Goal: Transaction & Acquisition: Purchase product/service

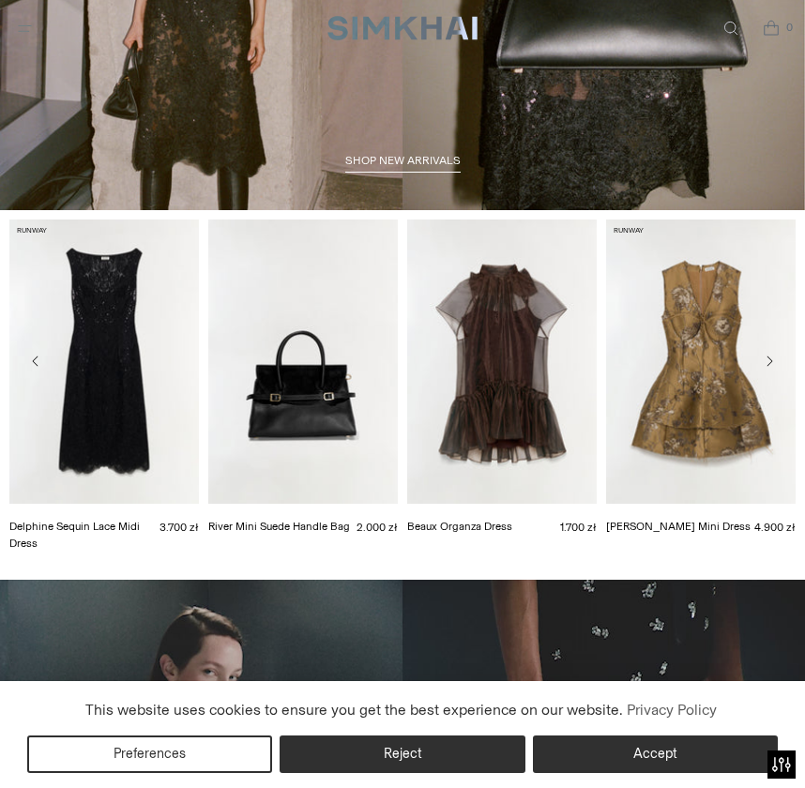
scroll to position [283, 0]
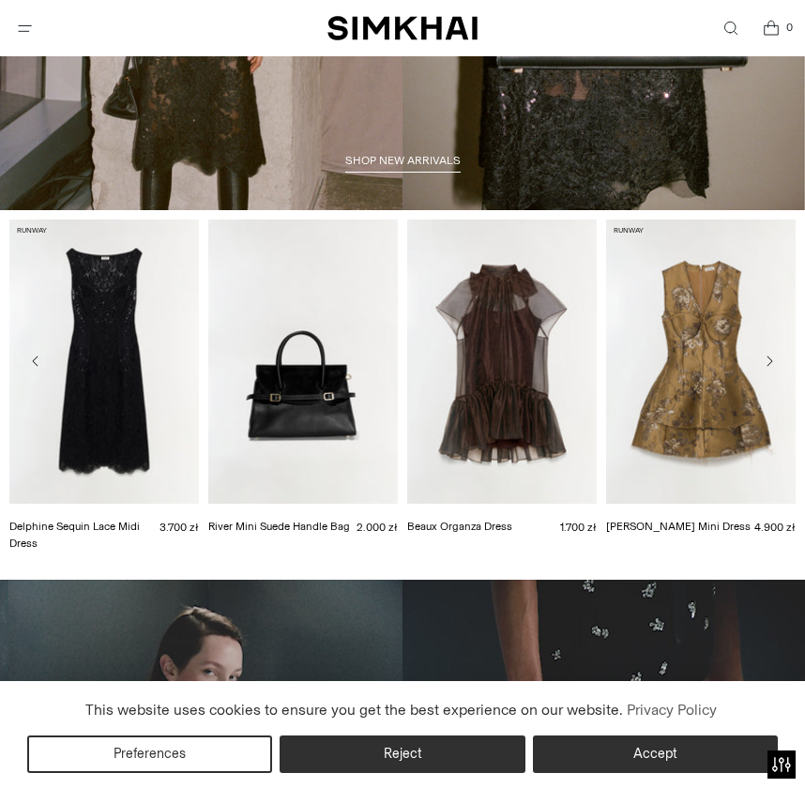
click at [21, 23] on button "Open menu modal" at bounding box center [25, 28] width 38 height 38
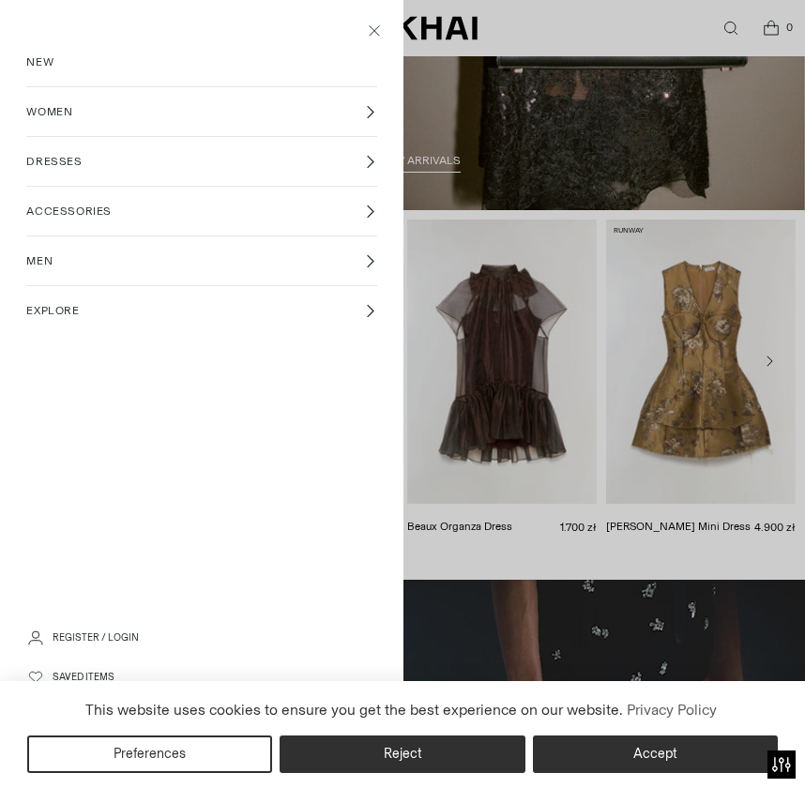
scroll to position [0, 0]
click at [369, 161] on icon at bounding box center [370, 162] width 14 height 14
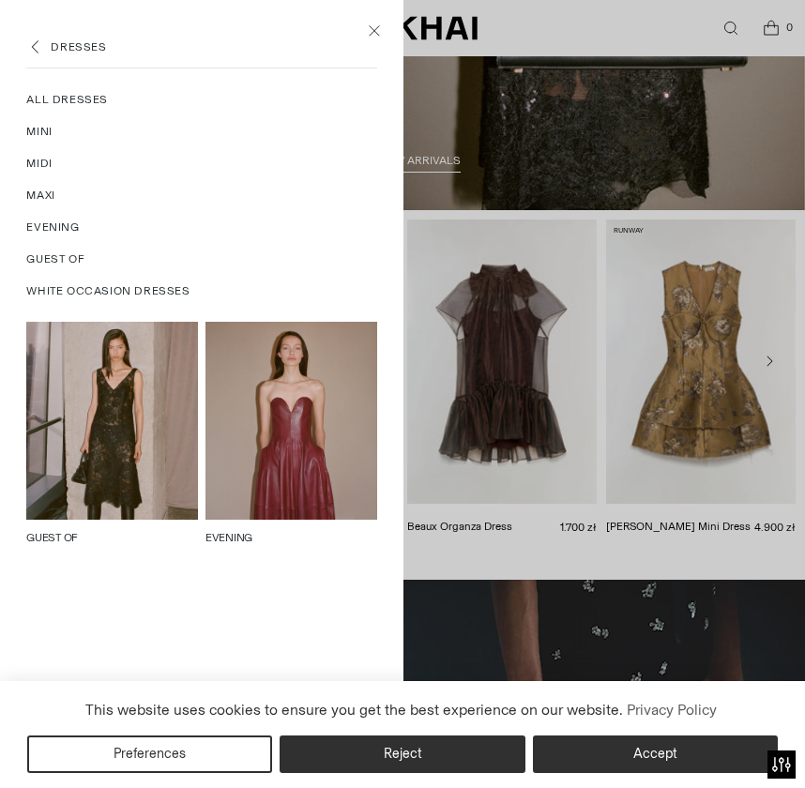
click at [163, 294] on span "White Occasion Dresses" at bounding box center [107, 290] width 163 height 17
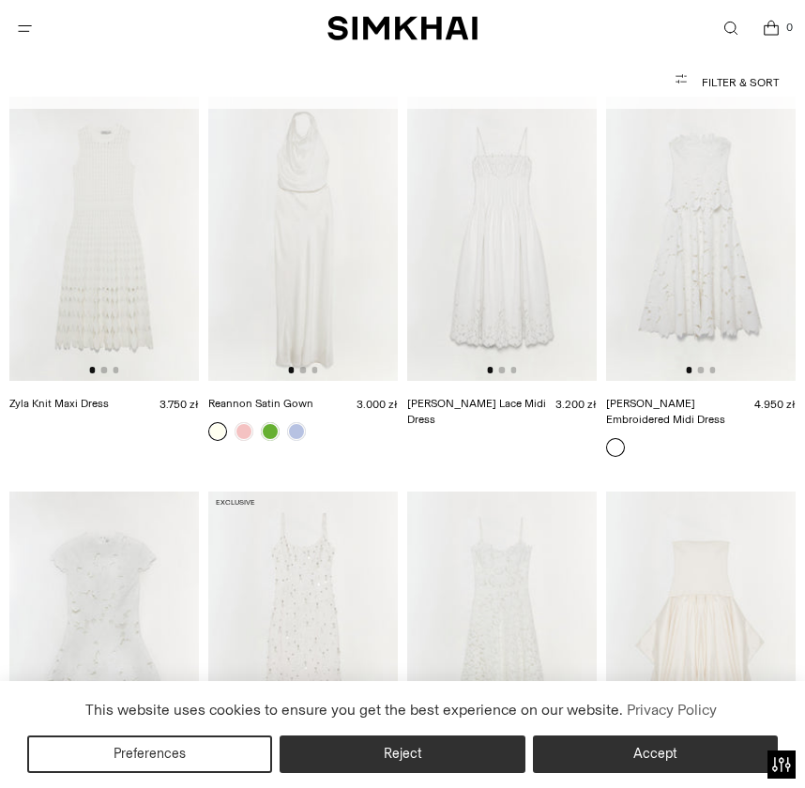
scroll to position [135, 0]
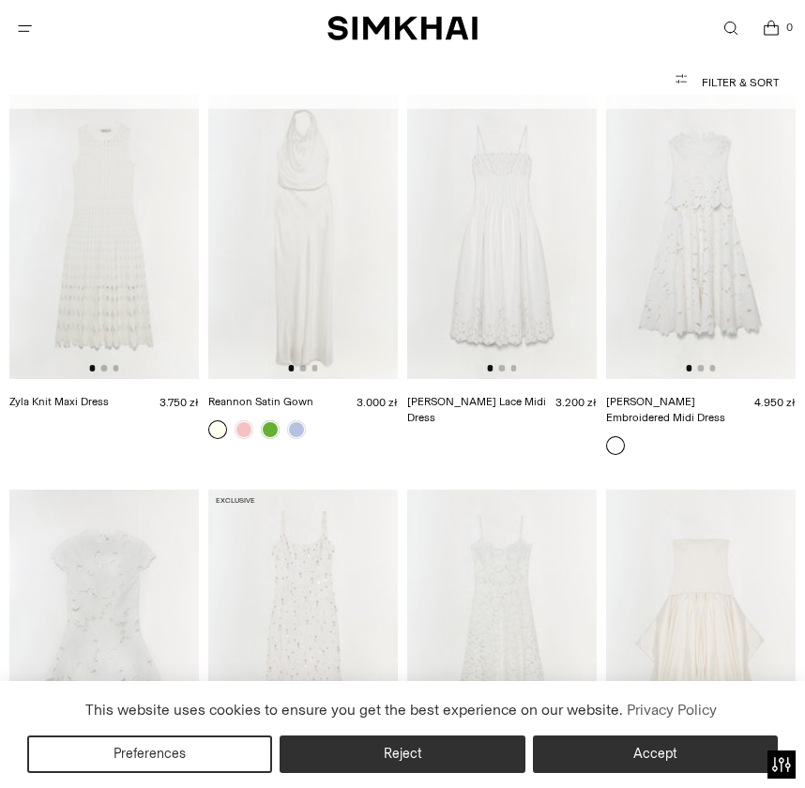
click at [724, 232] on img at bounding box center [700, 237] width 189 height 284
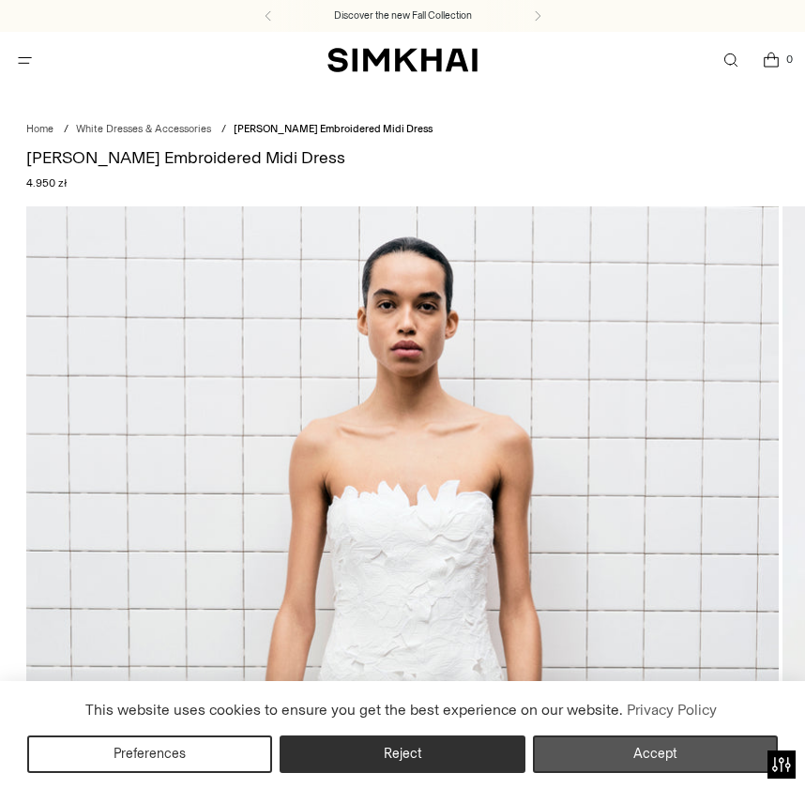
click at [602, 760] on button "Accept" at bounding box center [655, 754] width 245 height 38
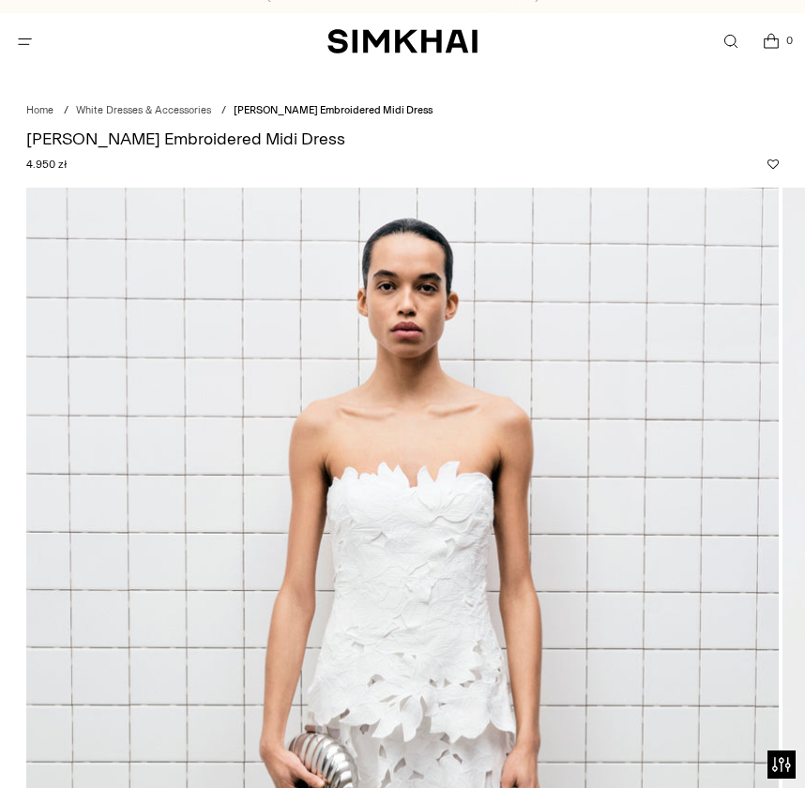
scroll to position [22, 0]
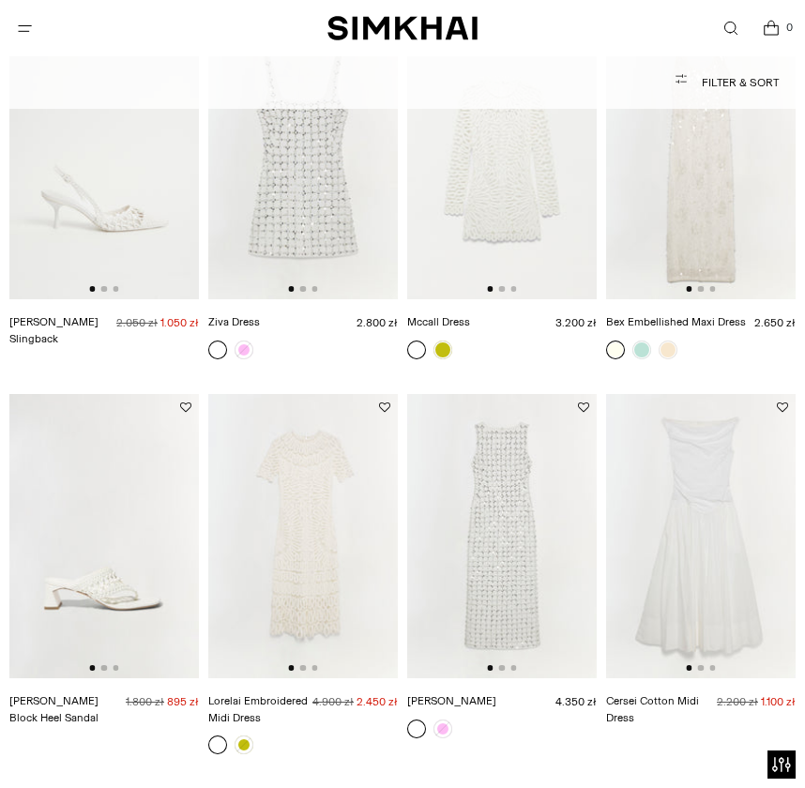
scroll to position [2260, 0]
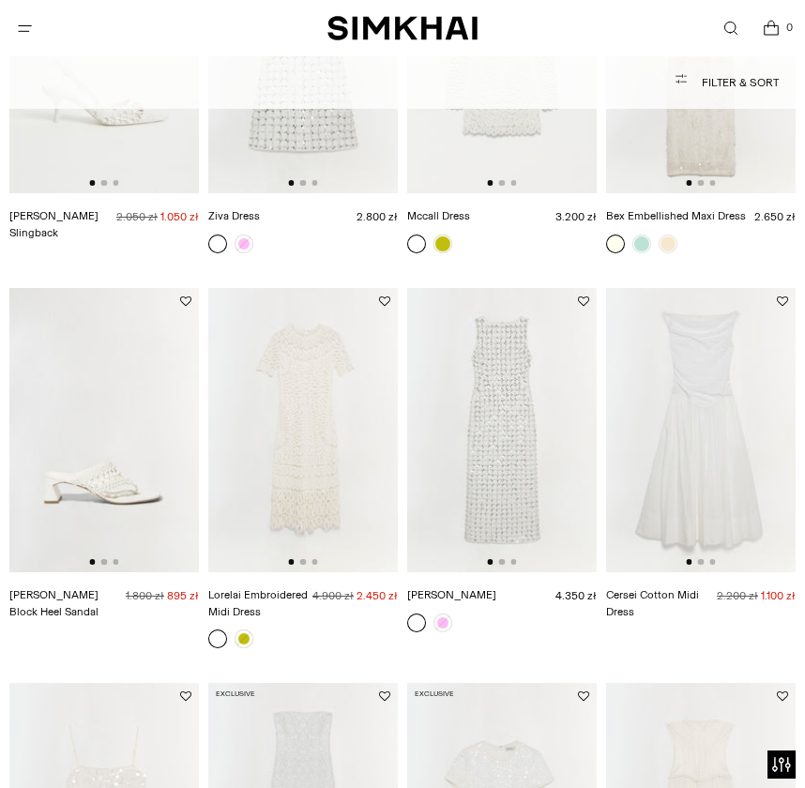
click at [682, 382] on img at bounding box center [700, 430] width 189 height 284
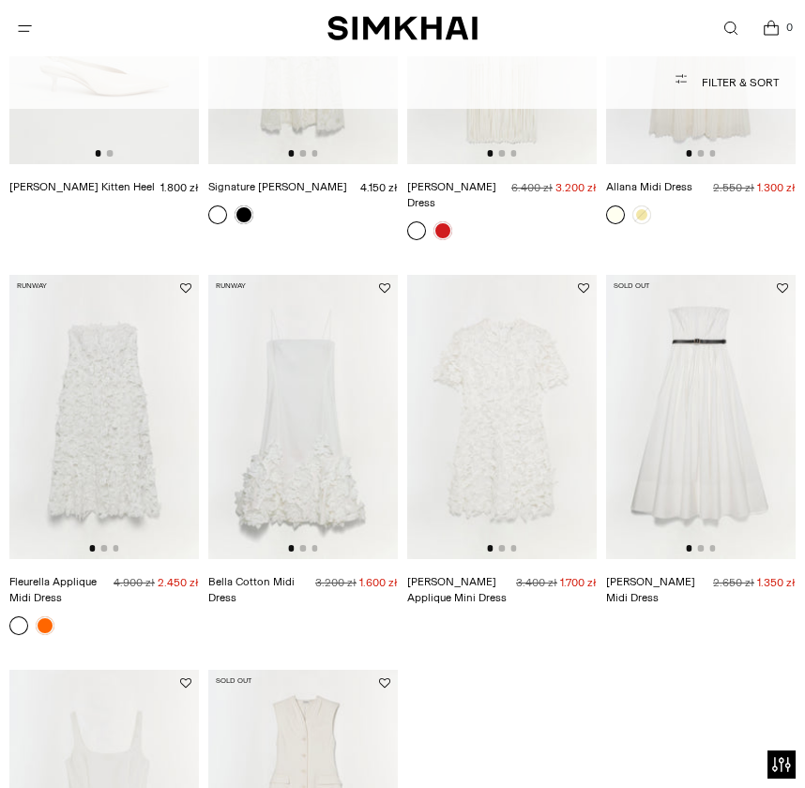
scroll to position [6241, 0]
click at [118, 352] on img at bounding box center [103, 416] width 189 height 284
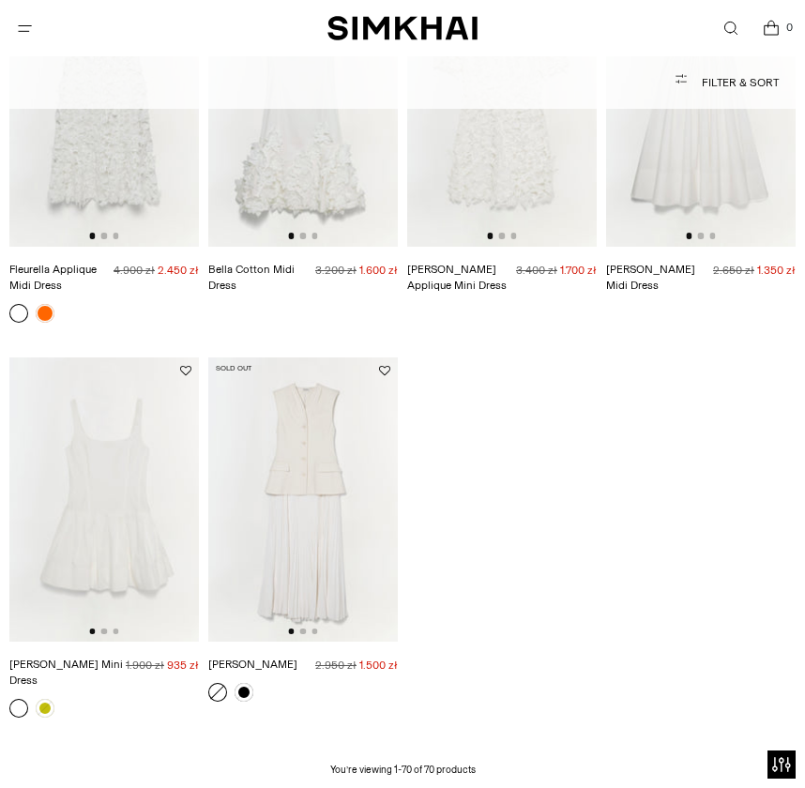
scroll to position [6553, 0]
click at [107, 356] on img at bounding box center [103, 498] width 189 height 284
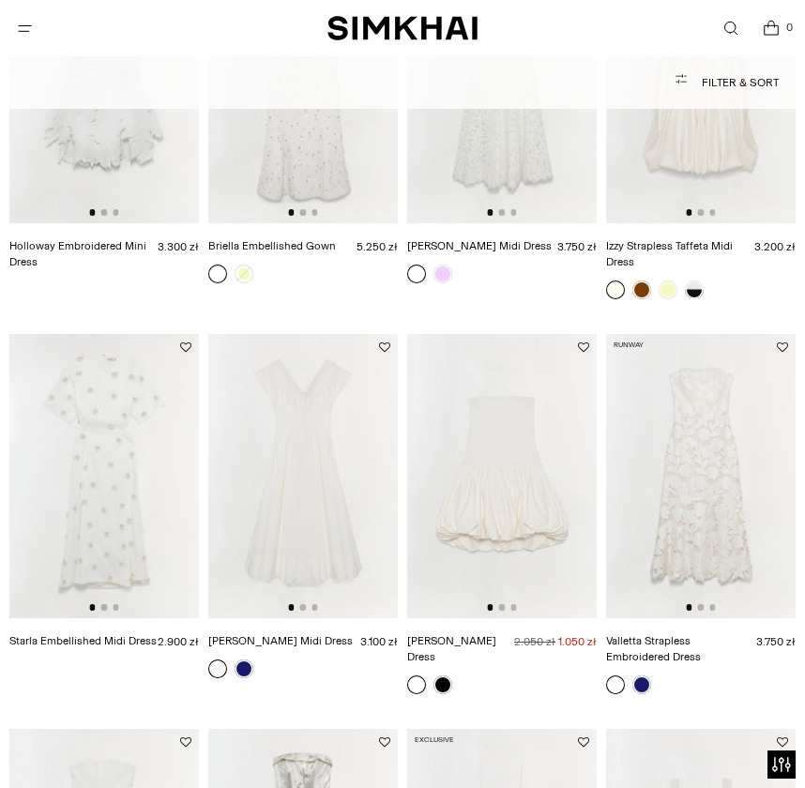
scroll to position [690, 0]
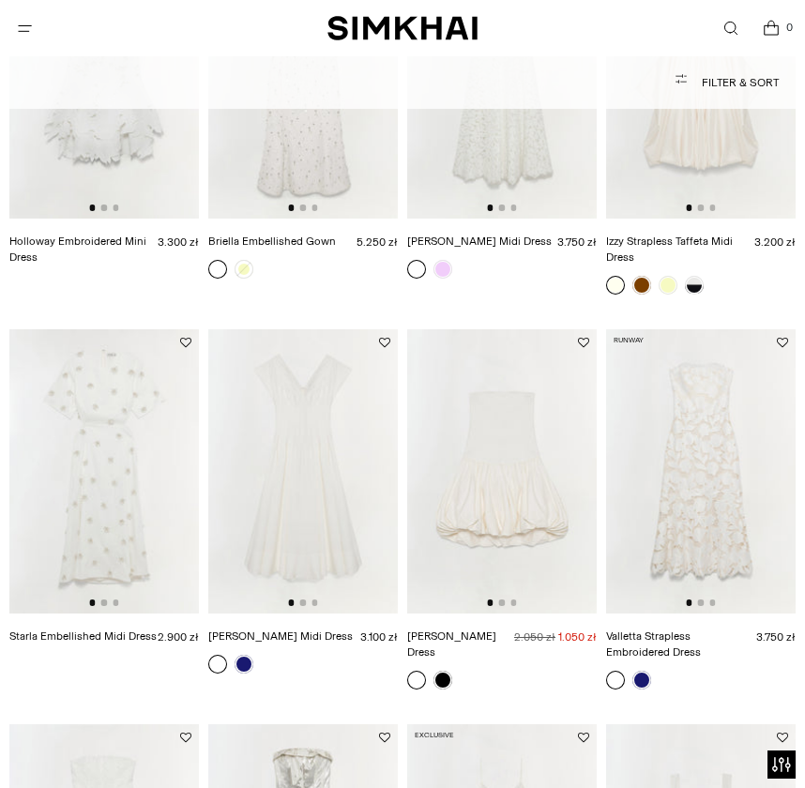
click at [275, 432] on img at bounding box center [302, 471] width 189 height 284
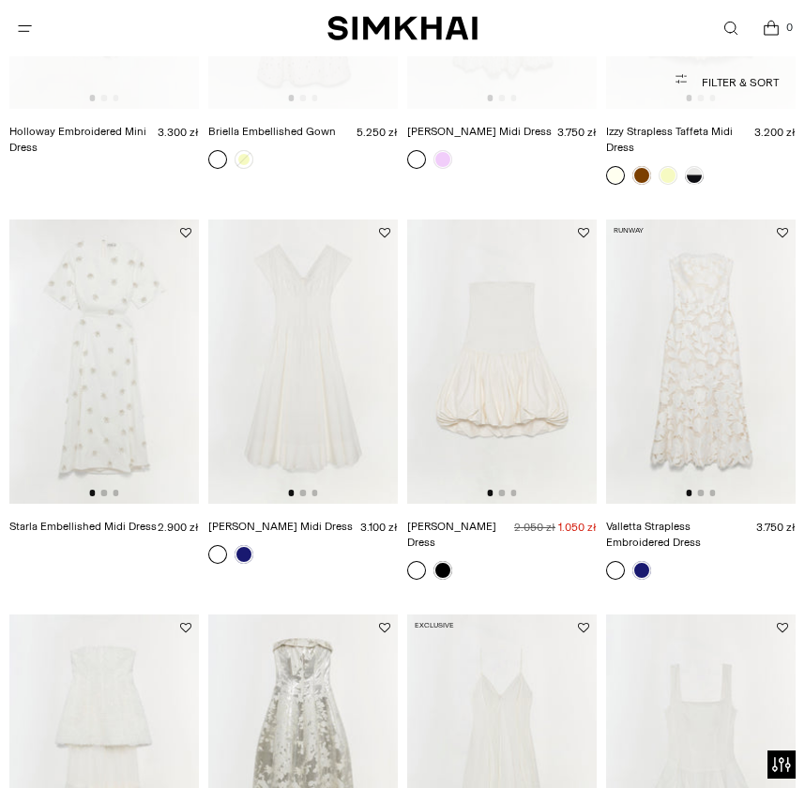
scroll to position [805, 0]
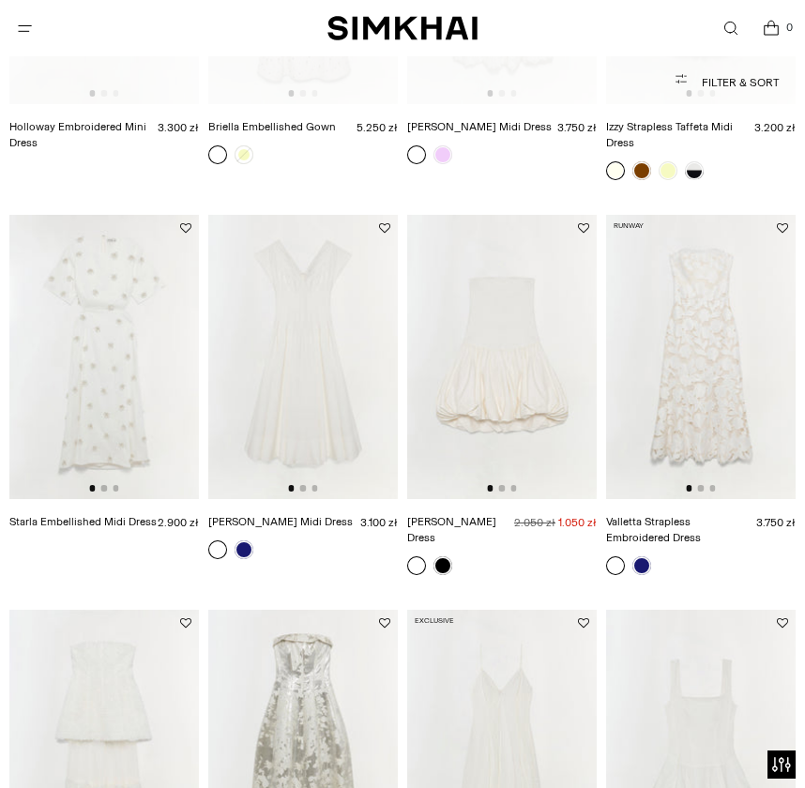
click at [727, 339] on img at bounding box center [700, 357] width 189 height 284
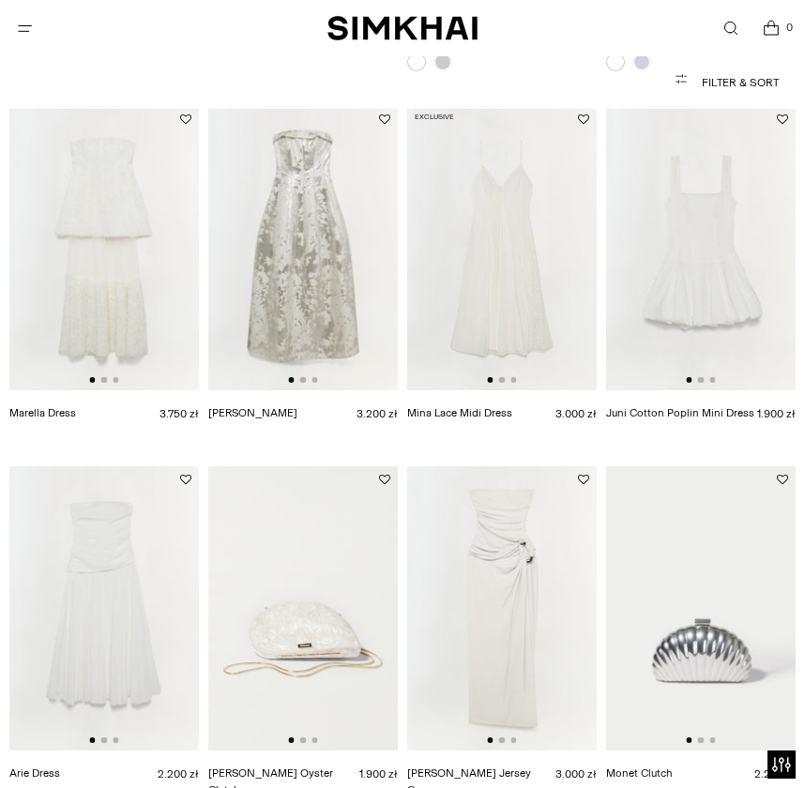
scroll to position [1314, 0]
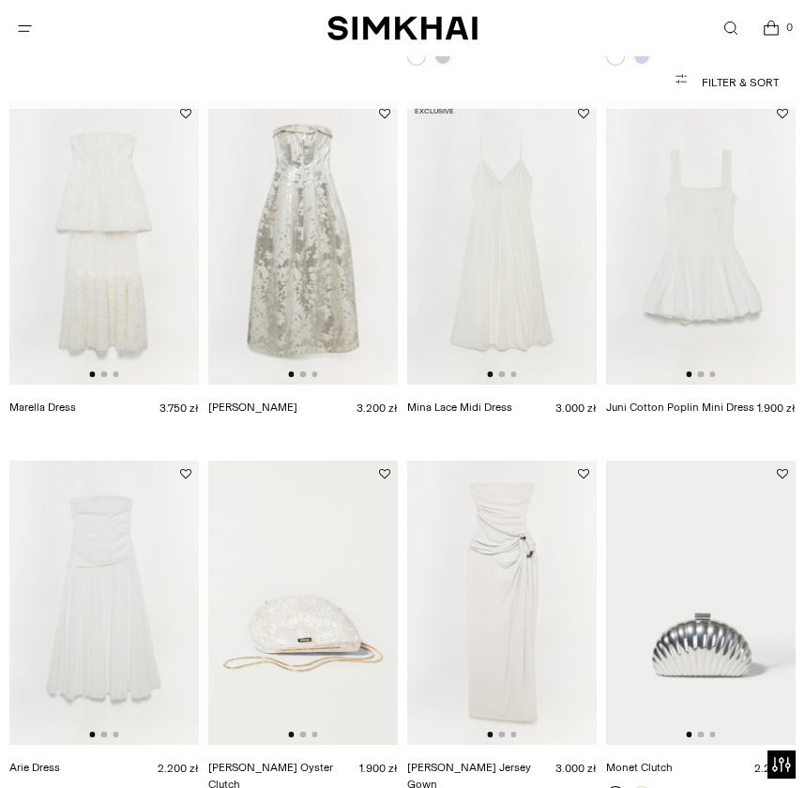
click at [522, 246] on img at bounding box center [501, 242] width 189 height 284
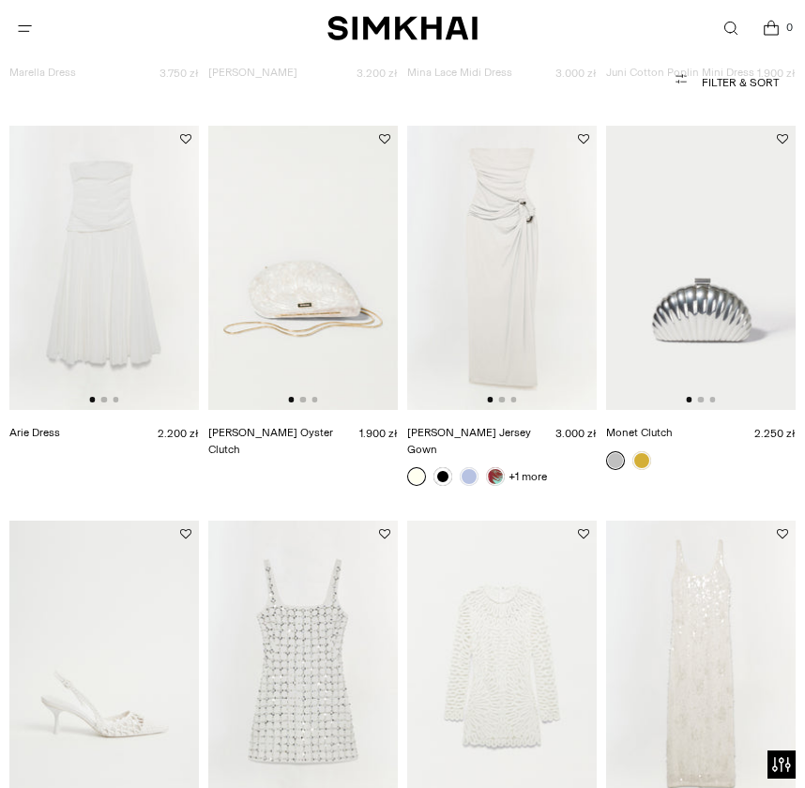
click at [116, 309] on img at bounding box center [103, 268] width 189 height 284
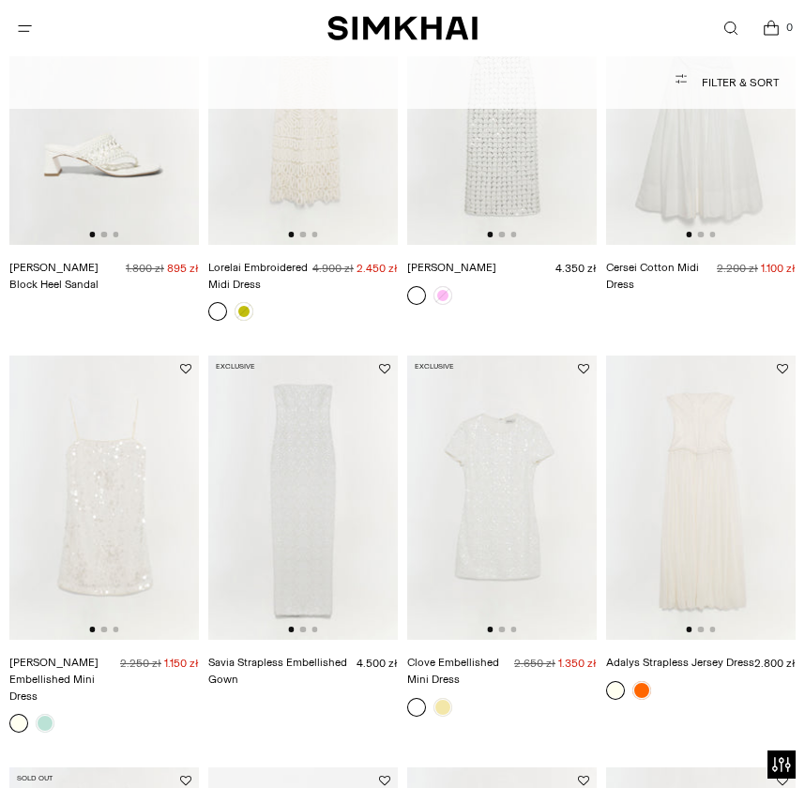
scroll to position [2602, 0]
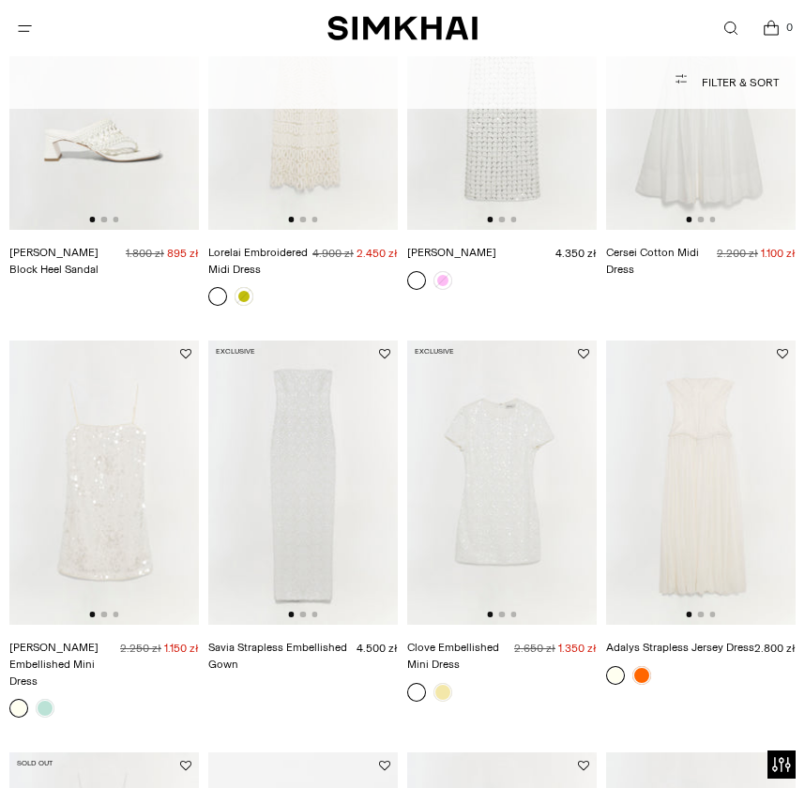
click at [733, 460] on img at bounding box center [700, 482] width 189 height 284
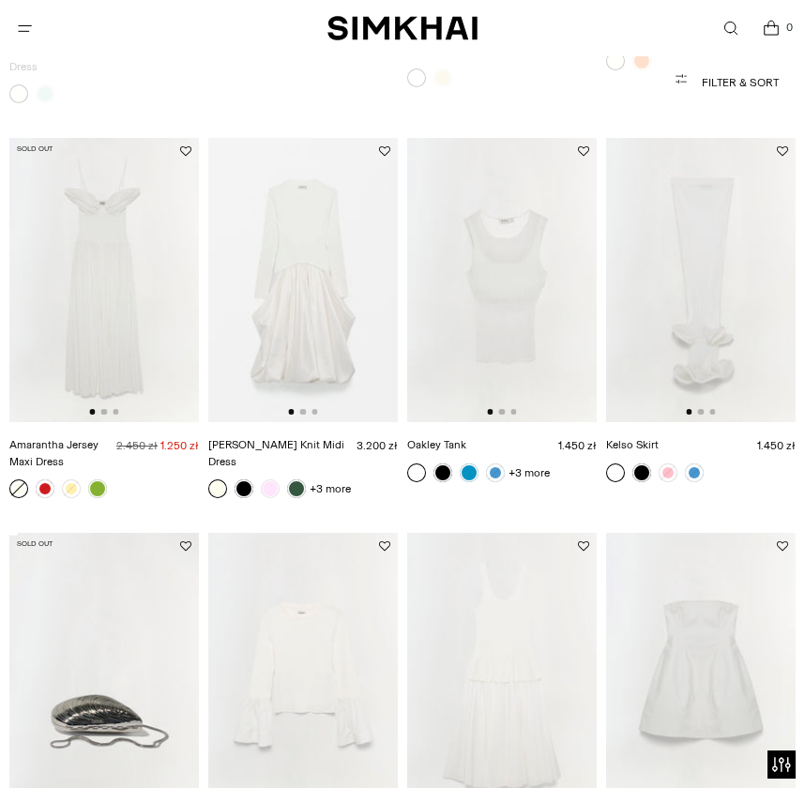
scroll to position [3222, 0]
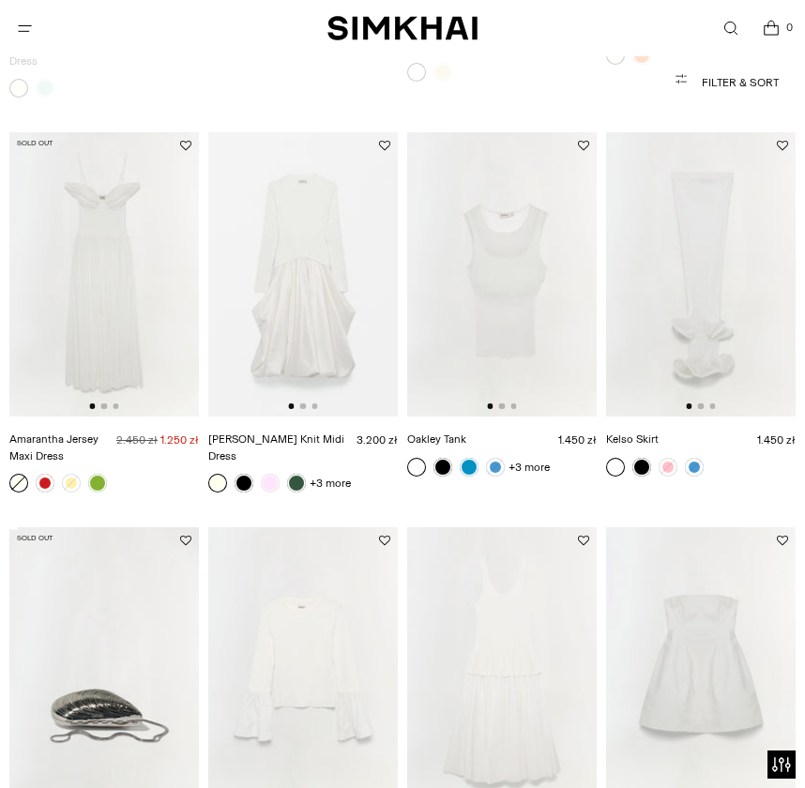
click at [133, 229] on img at bounding box center [103, 274] width 189 height 284
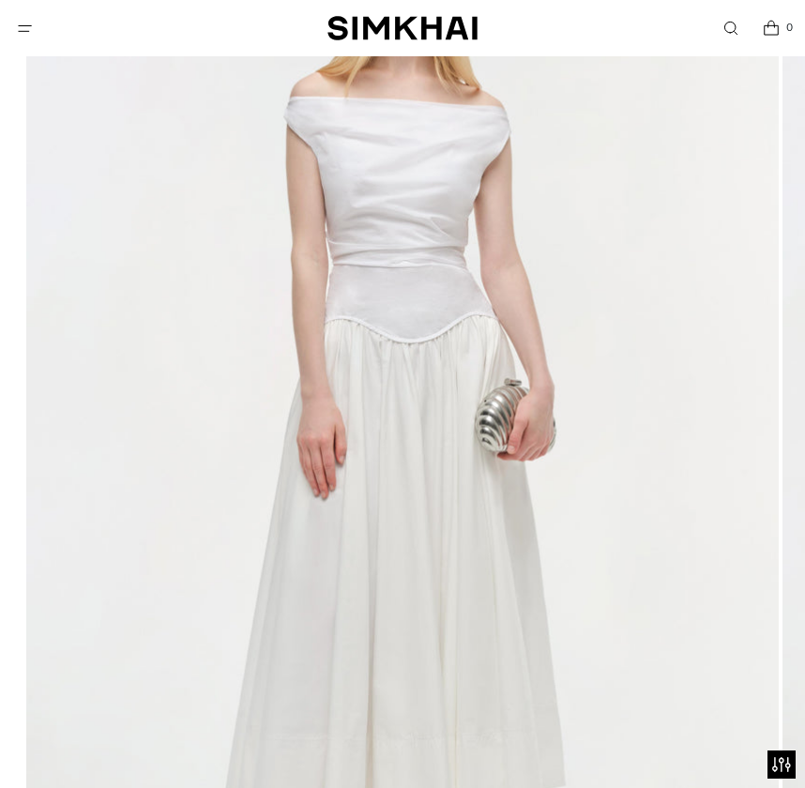
scroll to position [331, 0]
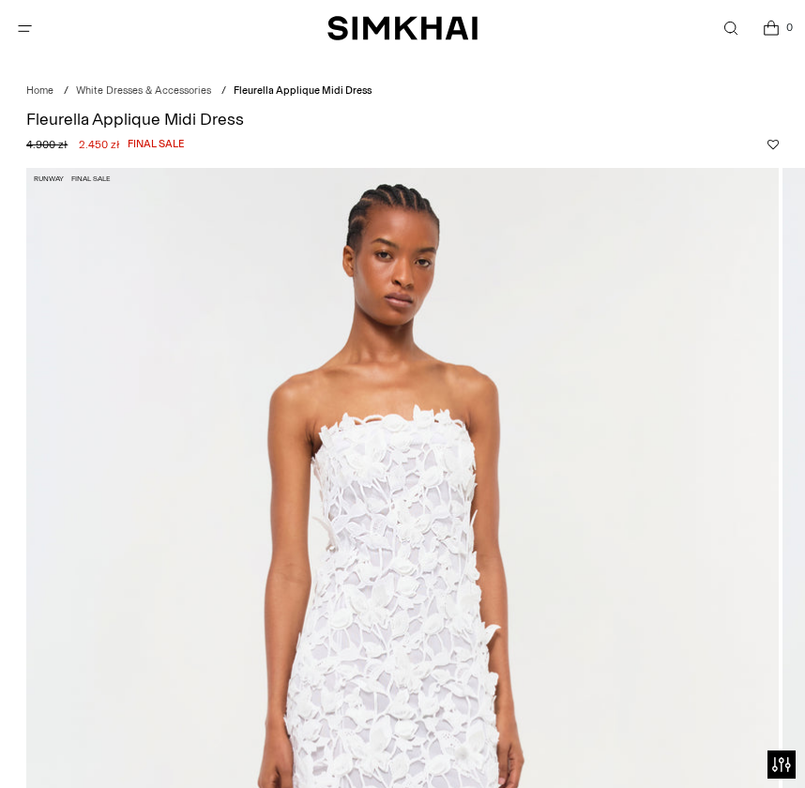
scroll to position [40, 0]
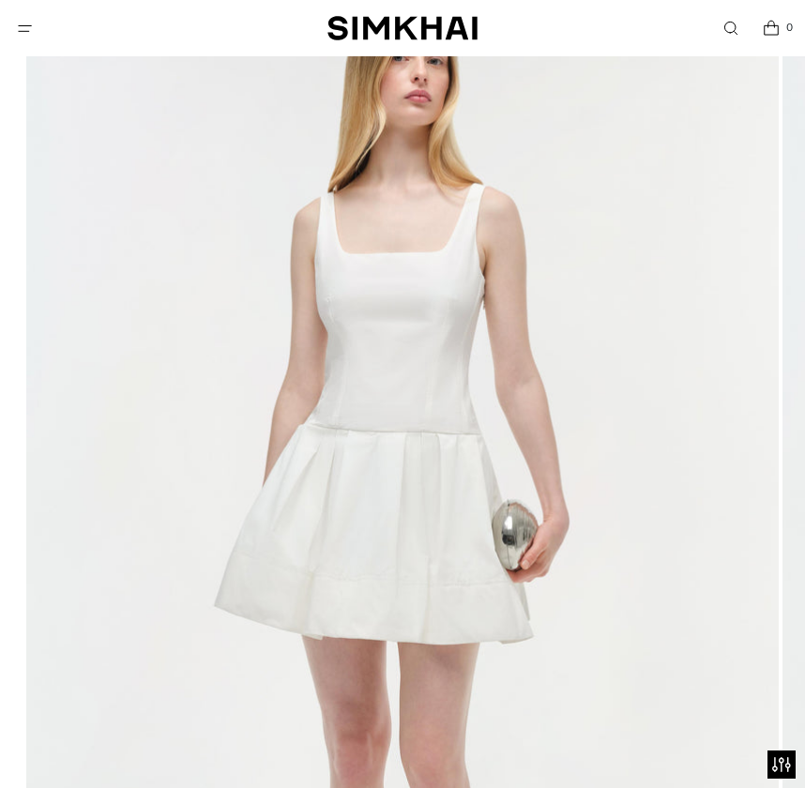
scroll to position [228, 0]
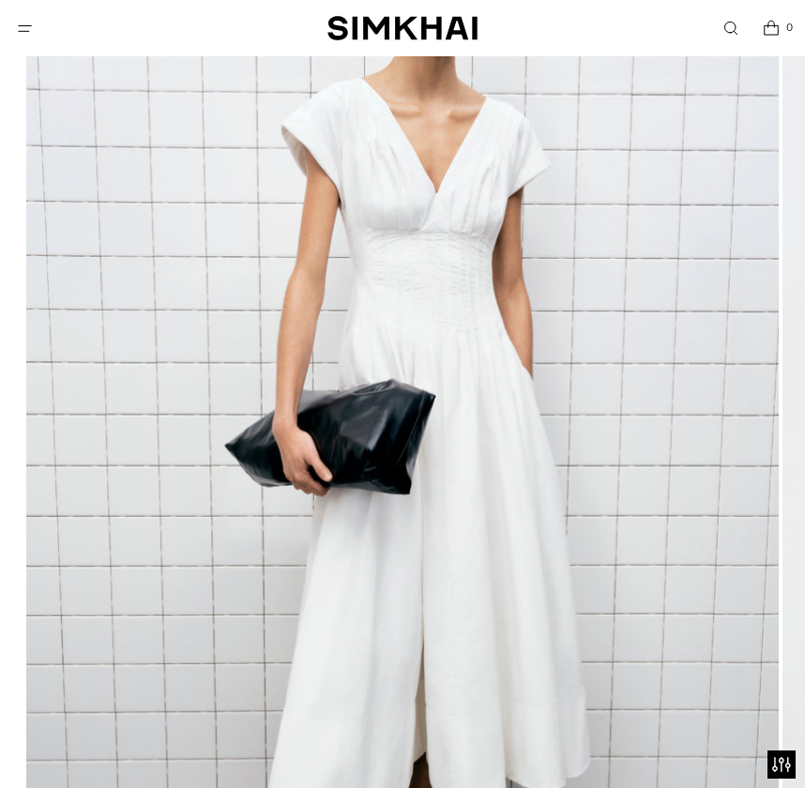
scroll to position [335, 0]
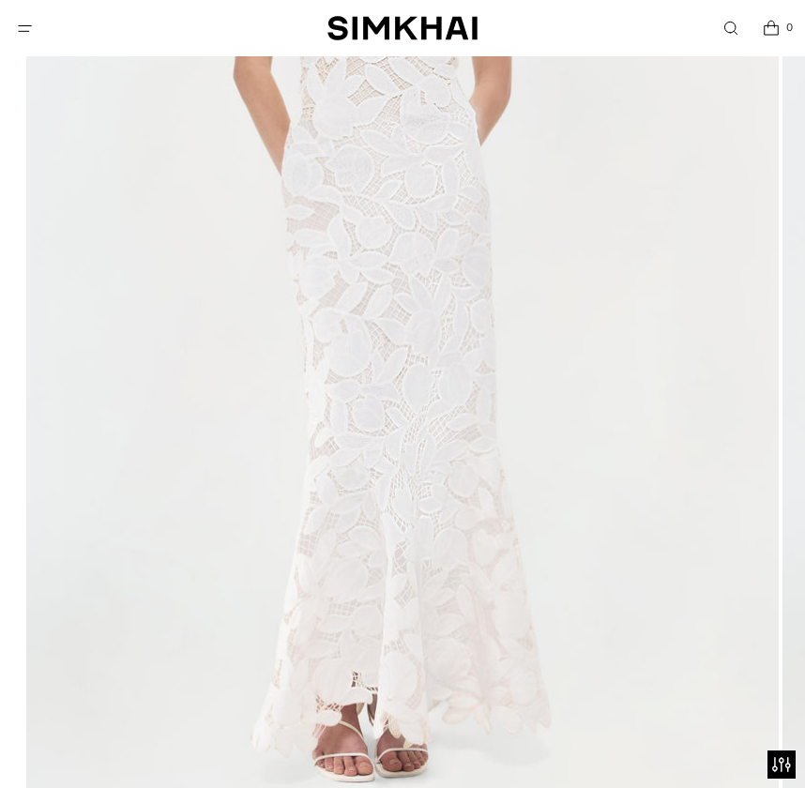
scroll to position [531, 0]
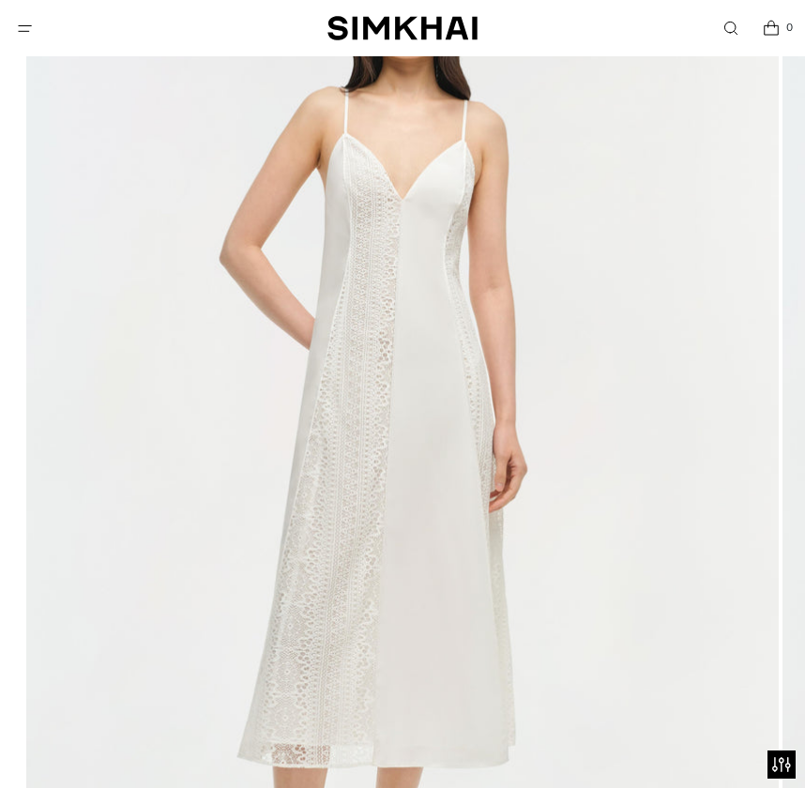
scroll to position [578, 0]
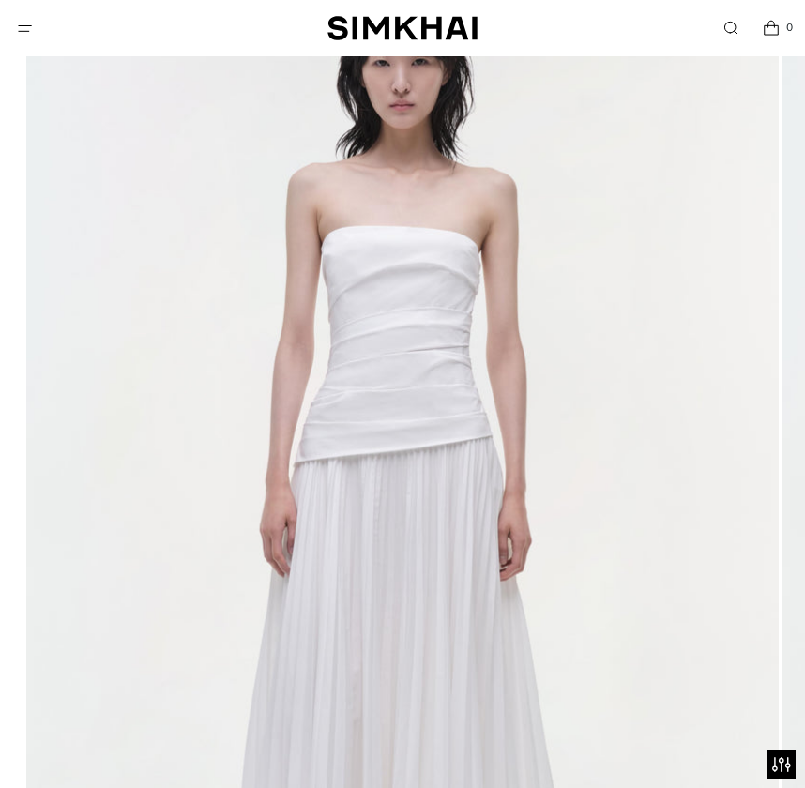
scroll to position [242, 0]
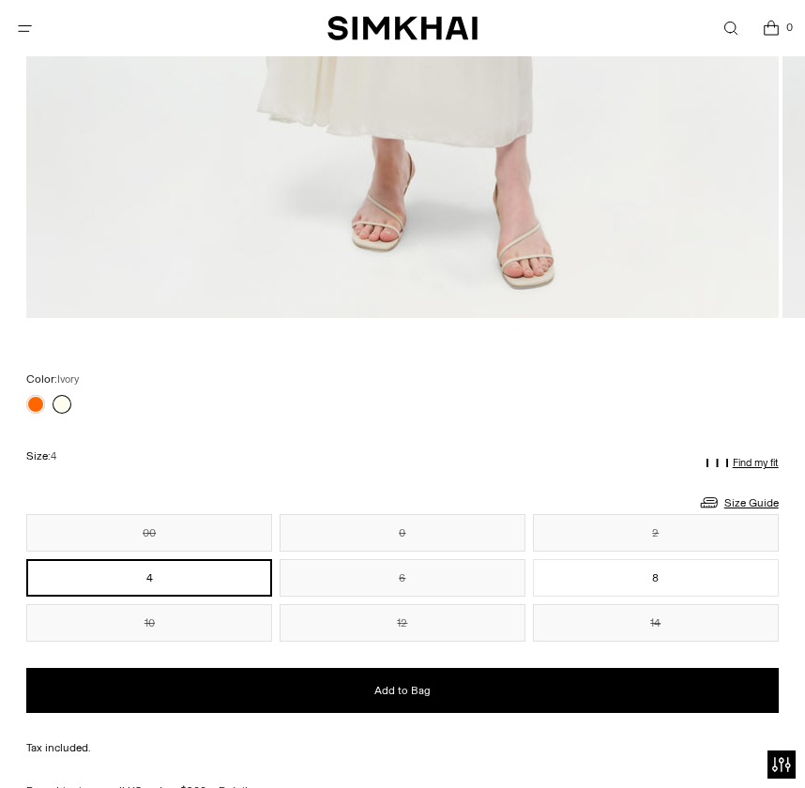
scroll to position [1020, 0]
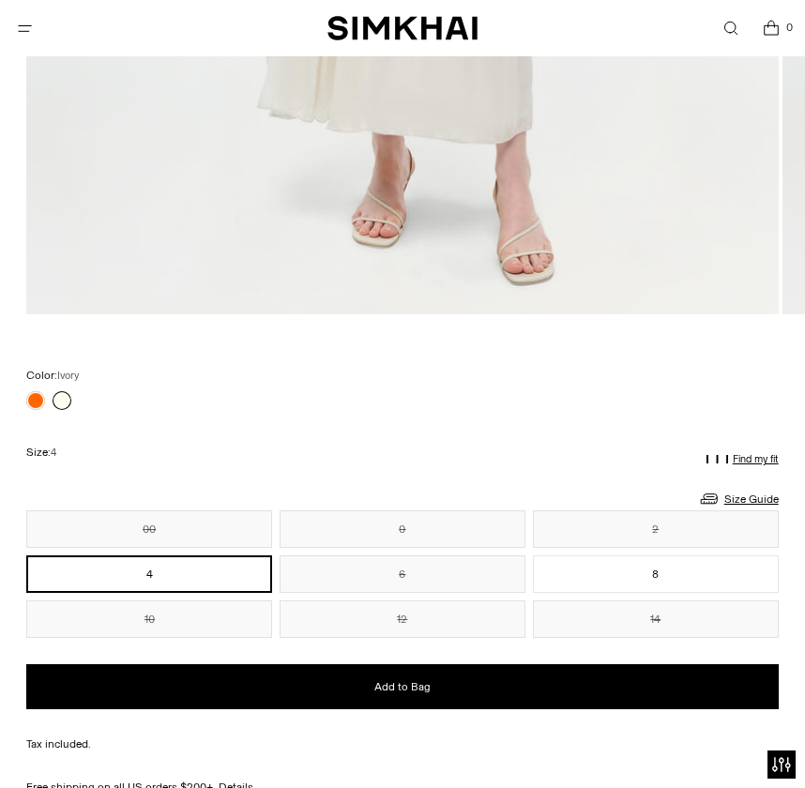
click at [745, 457] on p "Find my fit" at bounding box center [755, 459] width 46 height 11
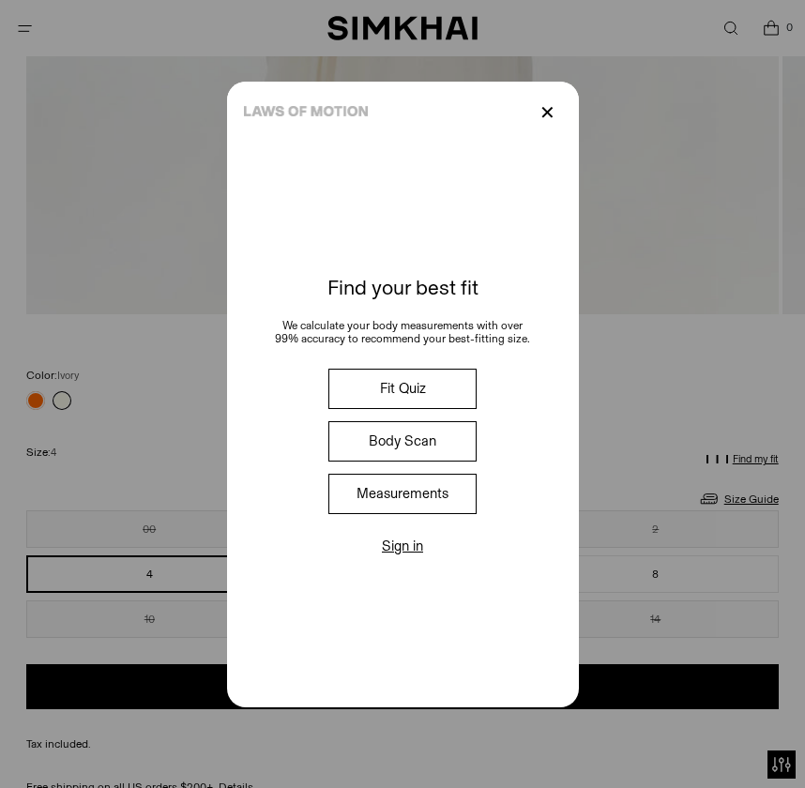
click at [408, 386] on button "Fit Quiz" at bounding box center [402, 389] width 148 height 40
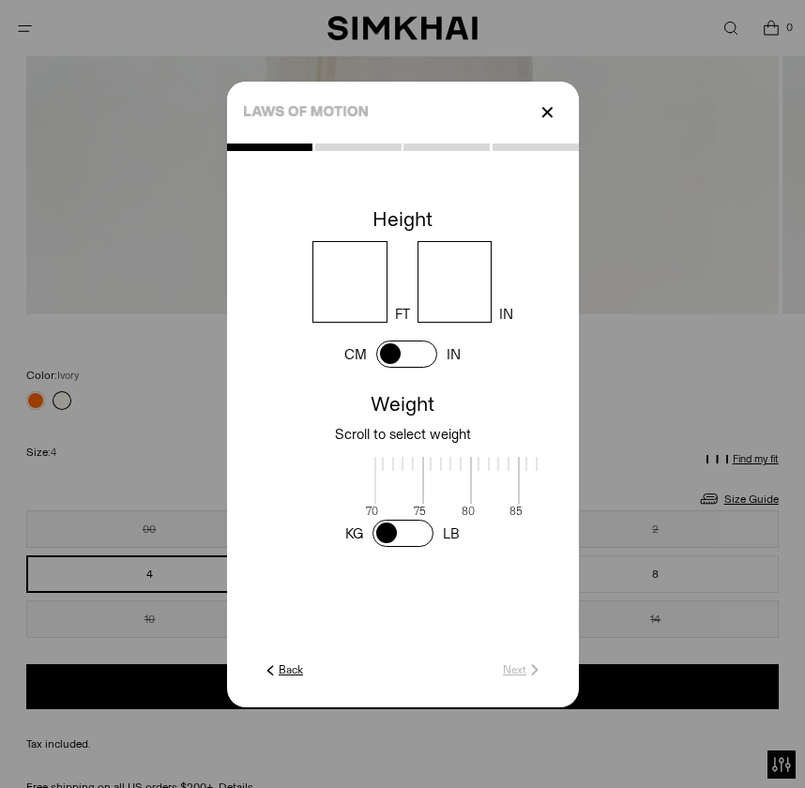
scroll to position [4, 598]
click at [382, 368] on span at bounding box center [406, 353] width 61 height 27
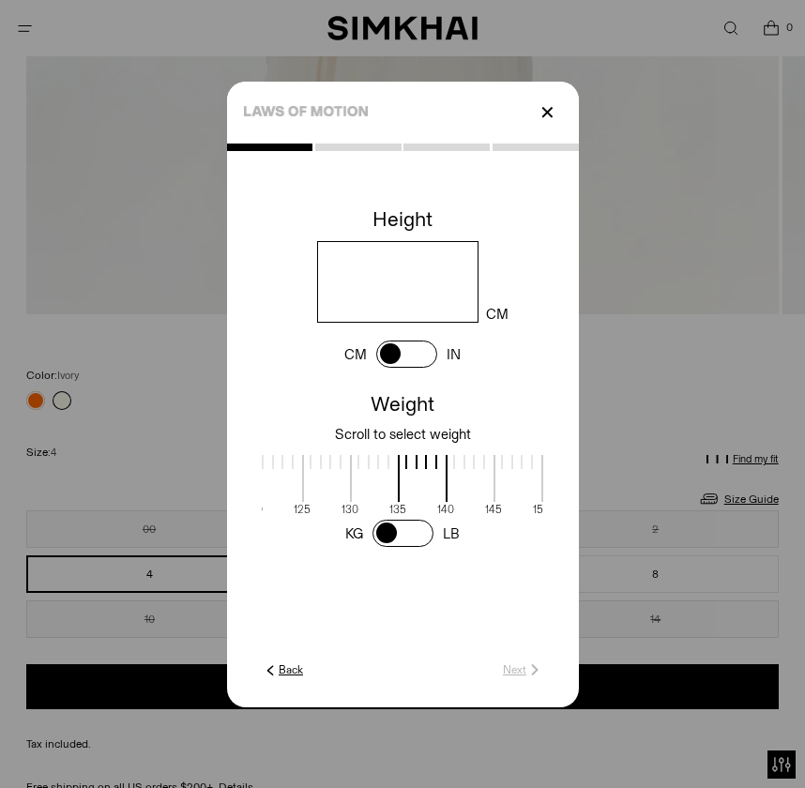
click at [340, 321] on input "number" at bounding box center [398, 282] width 162 height 82
type input "***"
click at [387, 547] on span at bounding box center [402, 533] width 61 height 27
drag, startPoint x: 458, startPoint y: 505, endPoint x: 349, endPoint y: 519, distance: 109.6
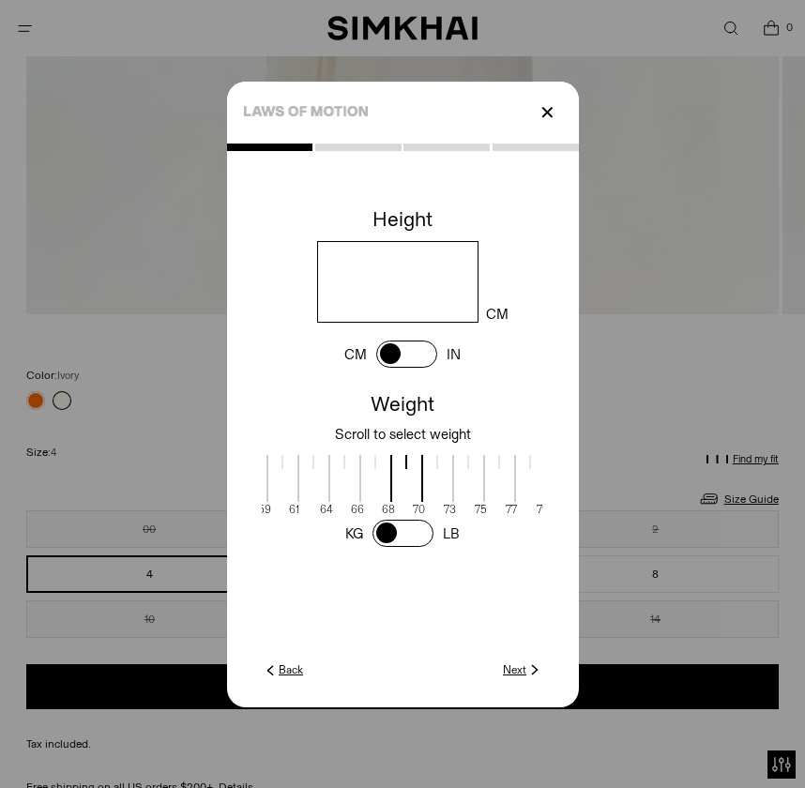
click at [359, 502] on span at bounding box center [375, 478] width 33 height 47
click at [467, 469] on div at bounding box center [468, 462] width 2 height 14
click at [452, 469] on div at bounding box center [467, 462] width 31 height 14
drag, startPoint x: 430, startPoint y: 505, endPoint x: 391, endPoint y: 509, distance: 38.6
click at [391, 502] on span at bounding box center [403, 478] width 33 height 47
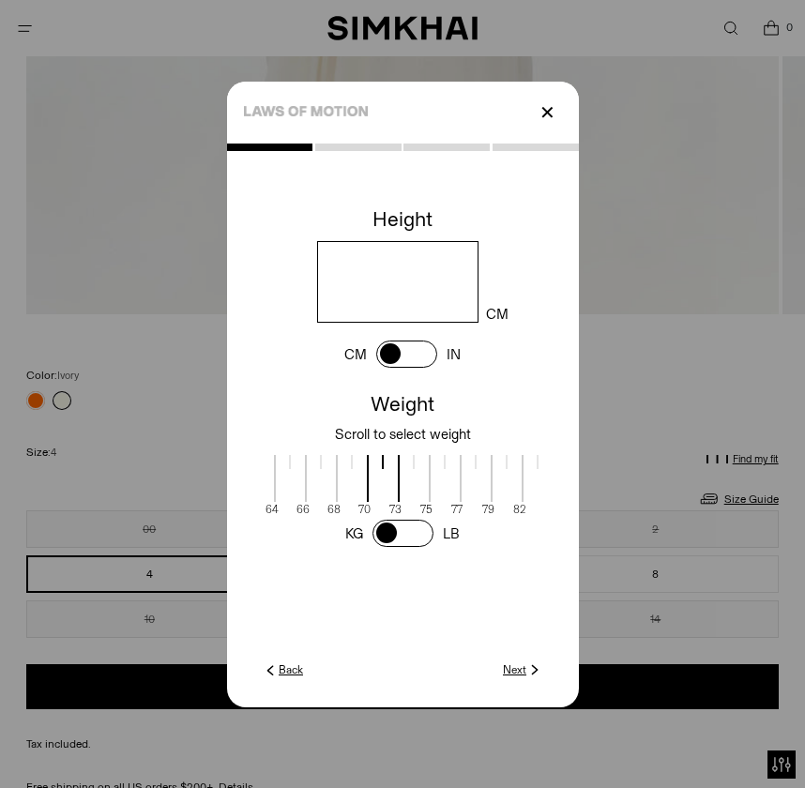
scroll to position [4, 536]
drag, startPoint x: 391, startPoint y: 509, endPoint x: 372, endPoint y: 509, distance: 18.8
click at [372, 502] on span at bounding box center [380, 478] width 33 height 47
click at [543, 661] on link "Next" at bounding box center [523, 669] width 40 height 17
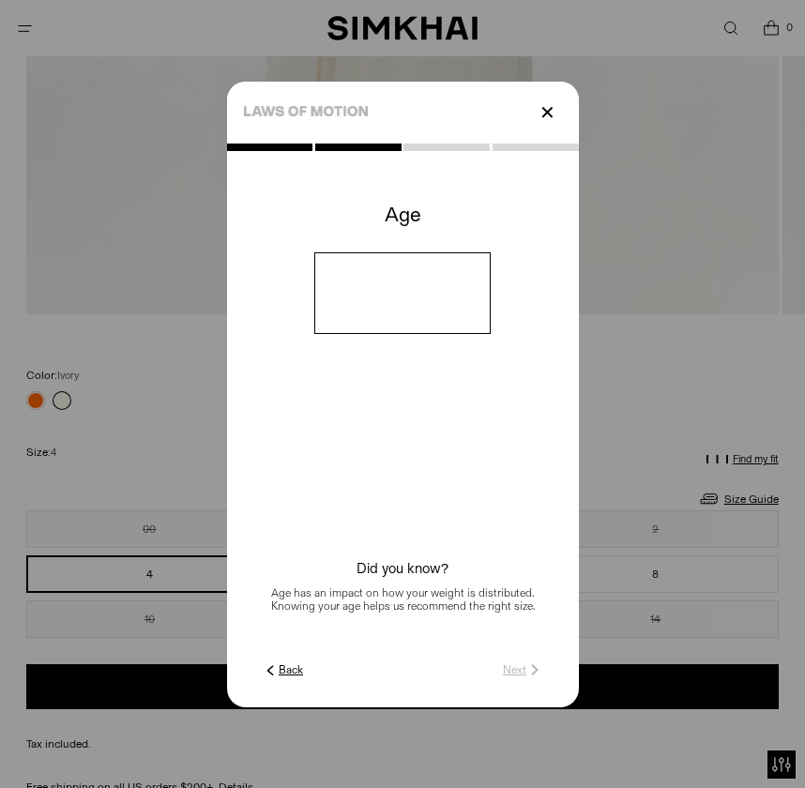
click at [408, 252] on c-title at bounding box center [403, 223] width 352 height 58
click at [410, 324] on input "number" at bounding box center [402, 293] width 176 height 82
type input "**"
click at [579, 631] on bc-age at bounding box center [403, 421] width 352 height 455
click at [543, 661] on link "Next" at bounding box center [523, 669] width 40 height 17
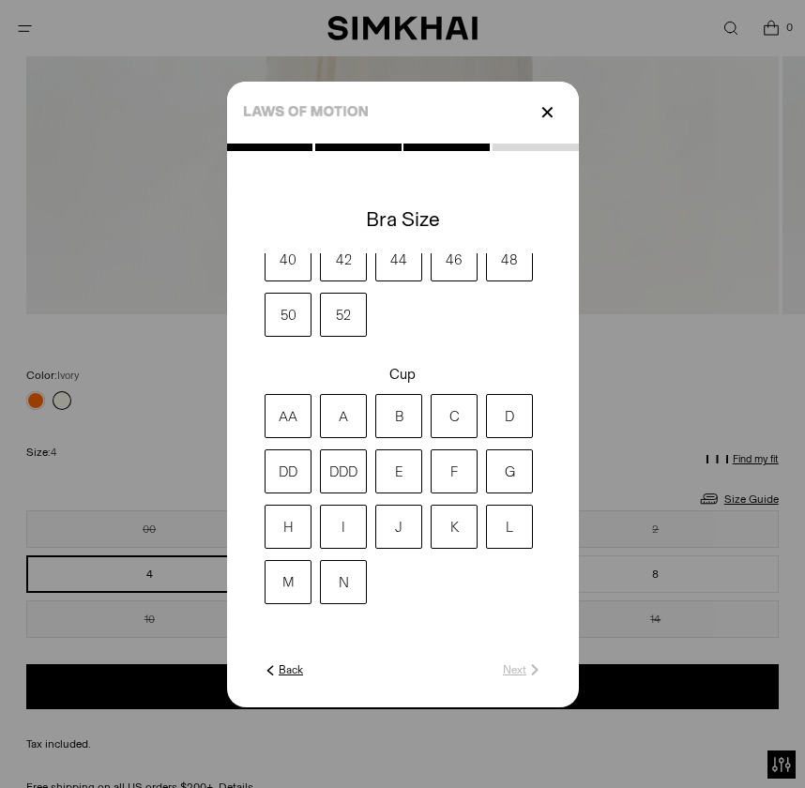
scroll to position [145, 0]
click at [533, 438] on label "D" at bounding box center [509, 416] width 47 height 44
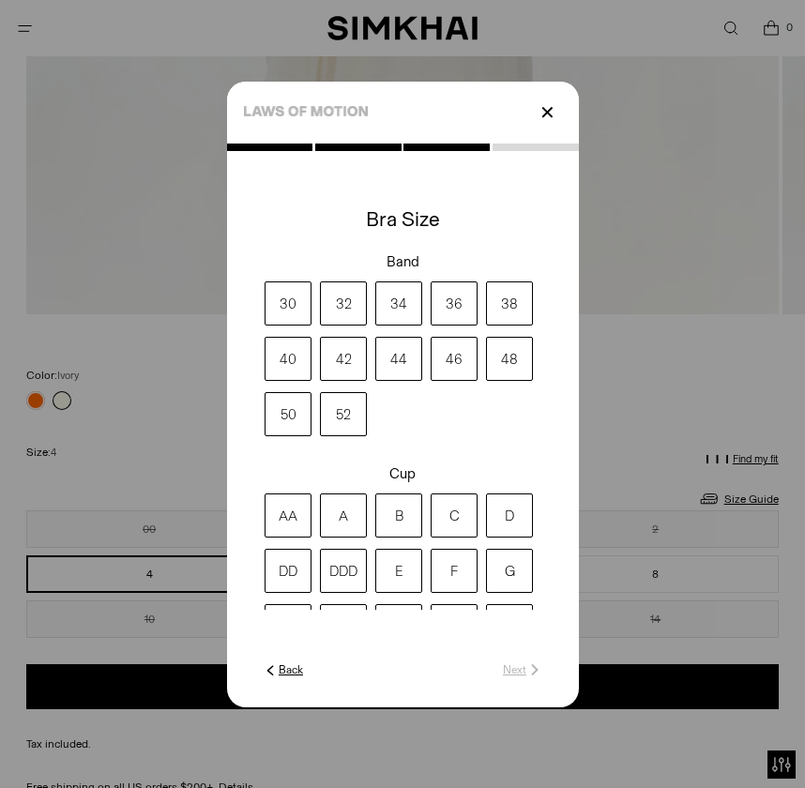
scroll to position [0, 0]
click at [262, 661] on link "Back" at bounding box center [282, 669] width 41 height 17
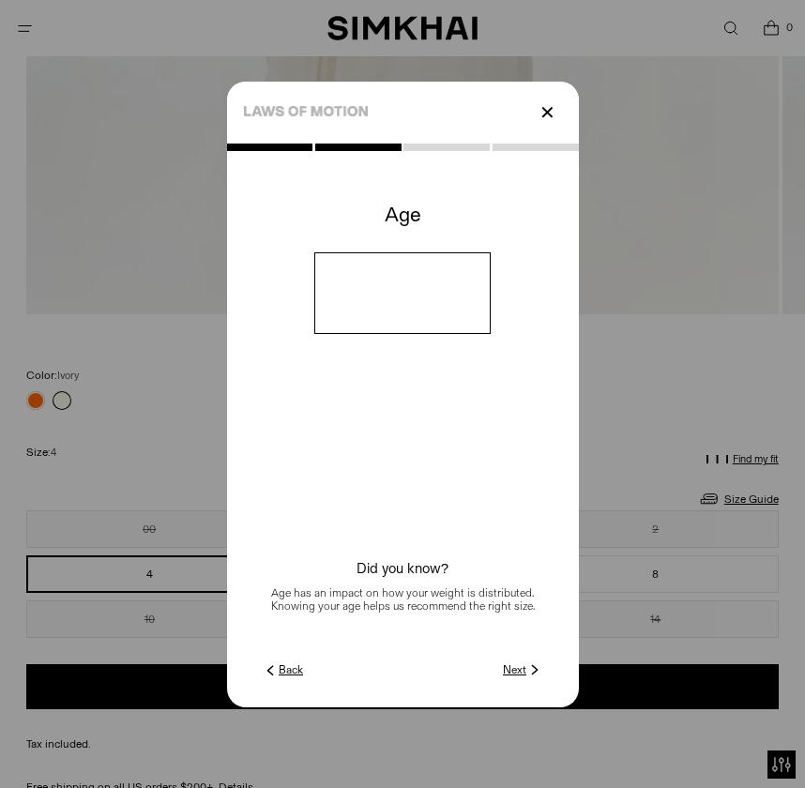
click at [262, 661] on link "Back" at bounding box center [282, 669] width 41 height 17
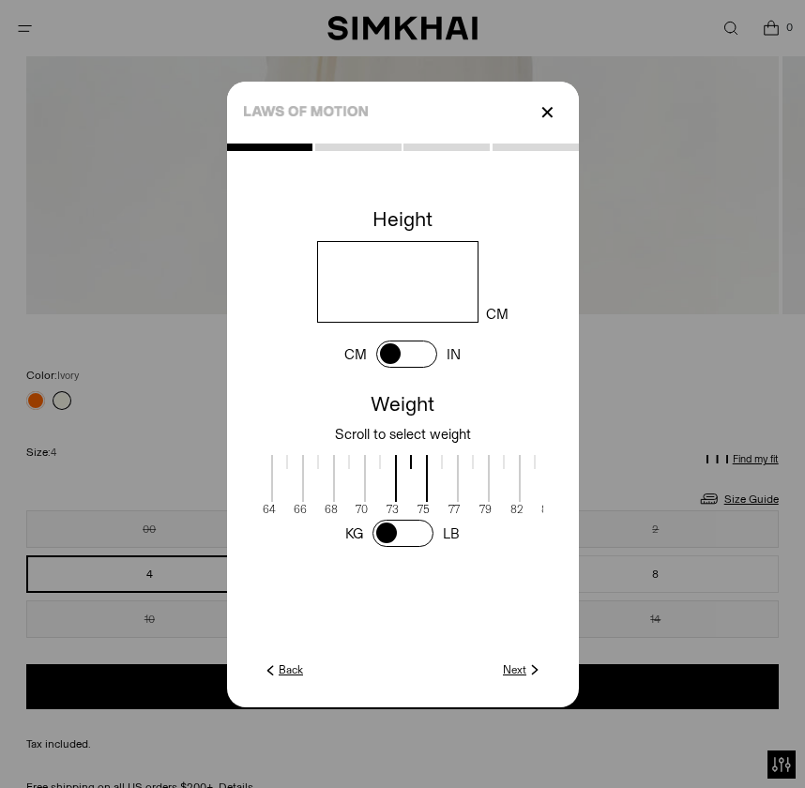
click at [262, 661] on link "Back" at bounding box center [282, 669] width 41 height 17
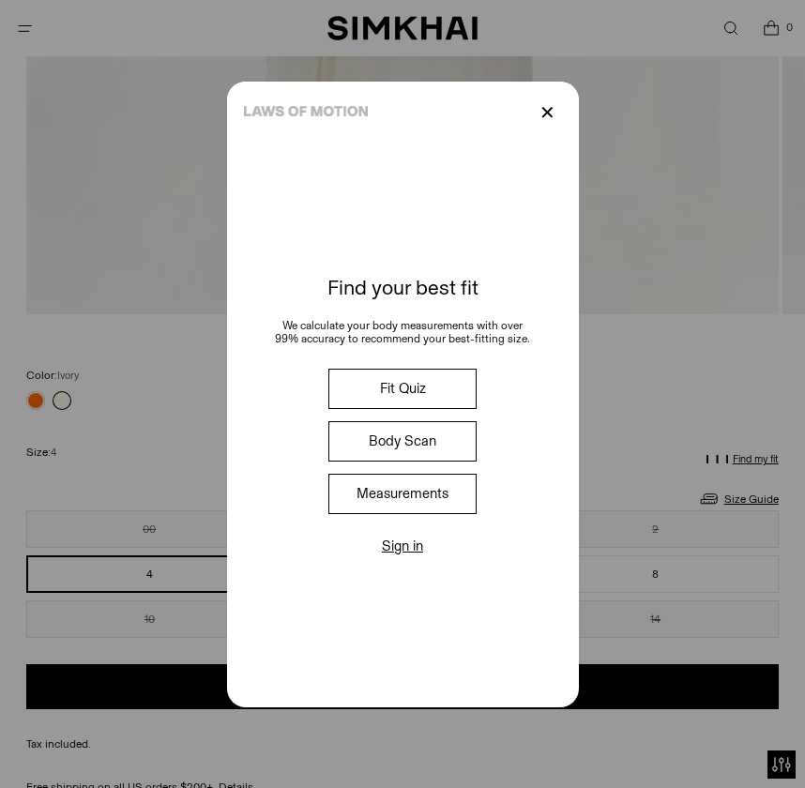
click at [419, 490] on button "Measurements" at bounding box center [402, 494] width 148 height 40
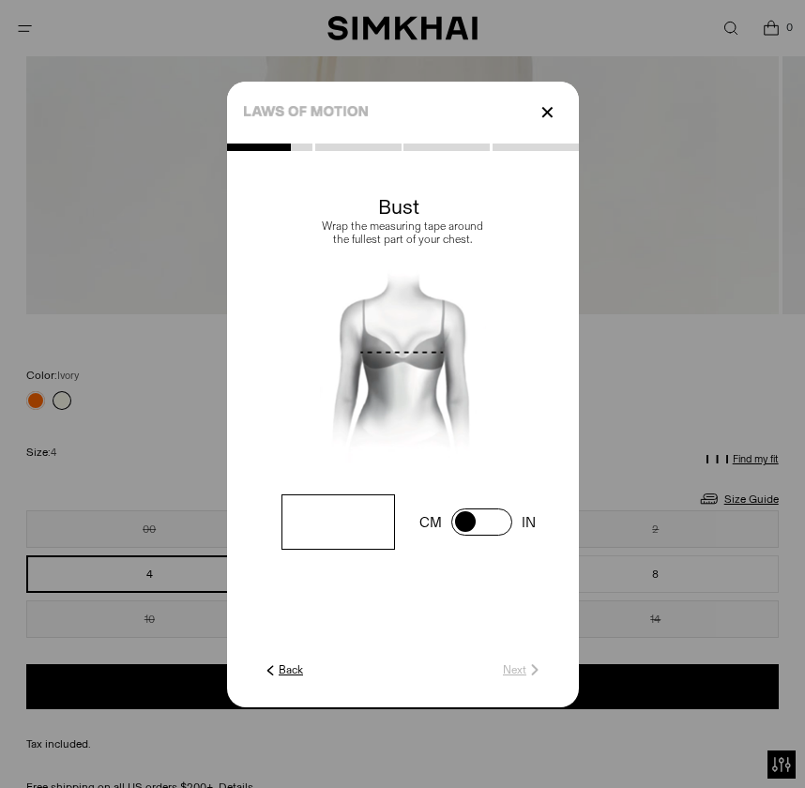
click at [560, 128] on p "✕" at bounding box center [547, 113] width 25 height 32
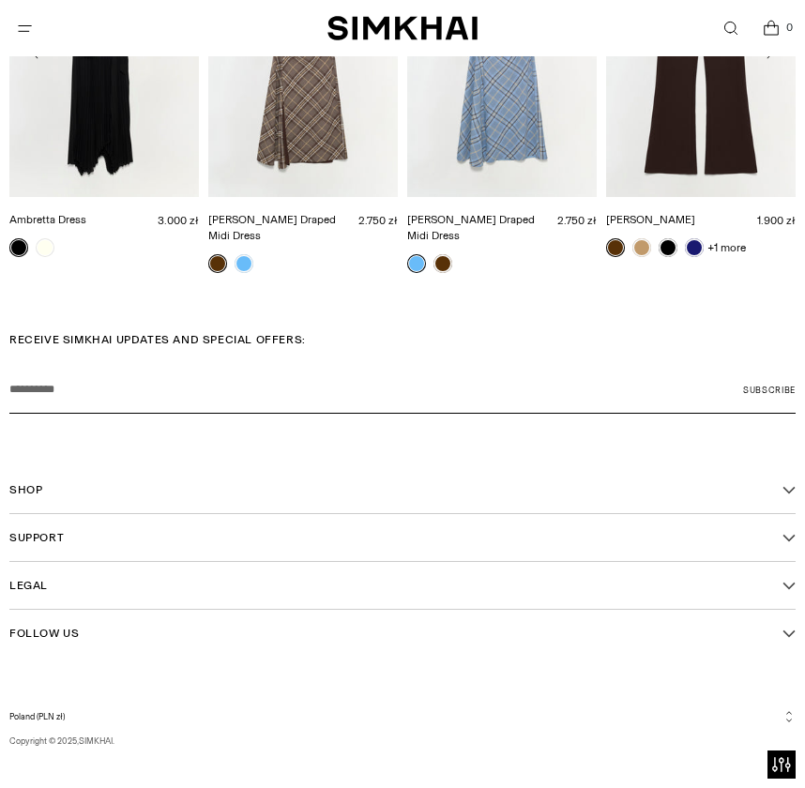
scroll to position [3153, 0]
click at [46, 476] on button "Shop" at bounding box center [402, 490] width 786 height 47
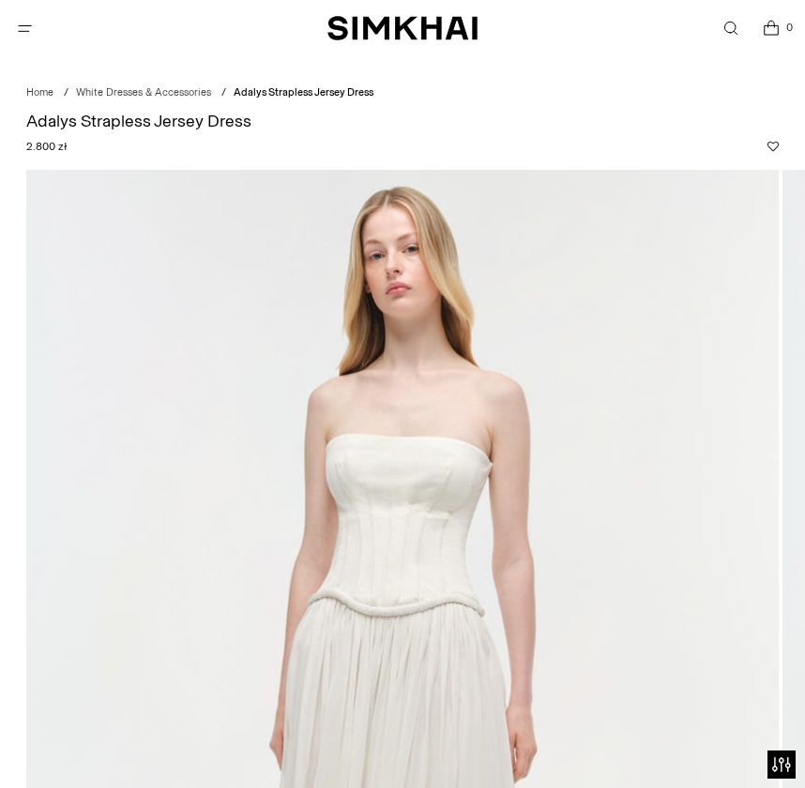
scroll to position [36, 0]
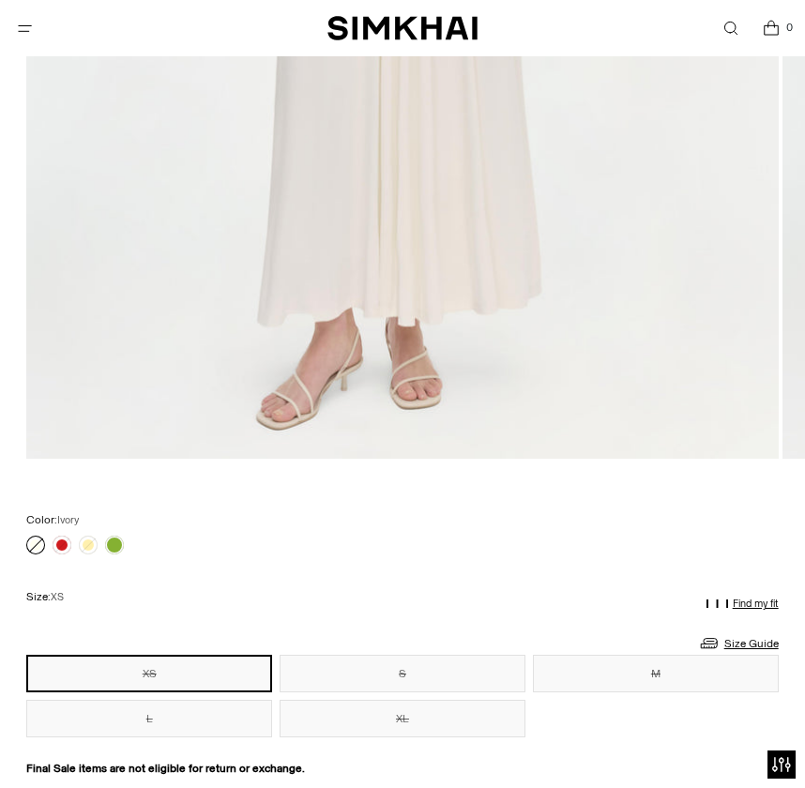
scroll to position [844, 0]
